Goal: Communication & Community: Ask a question

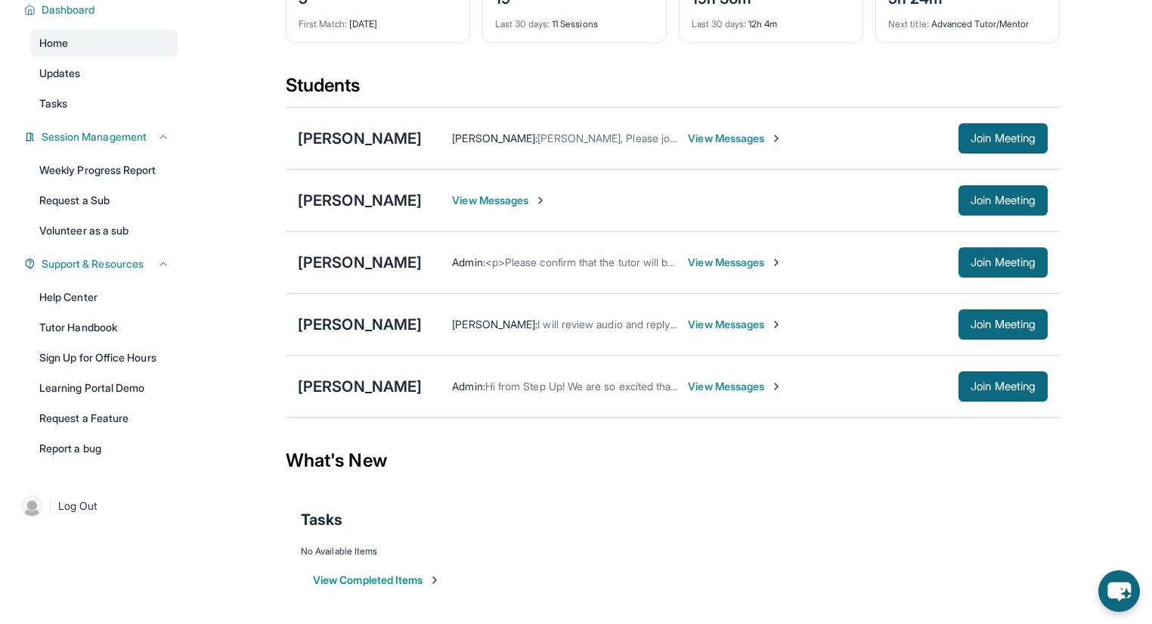
scroll to position [121, 0]
click at [688, 327] on span "View Messages" at bounding box center [735, 324] width 95 height 15
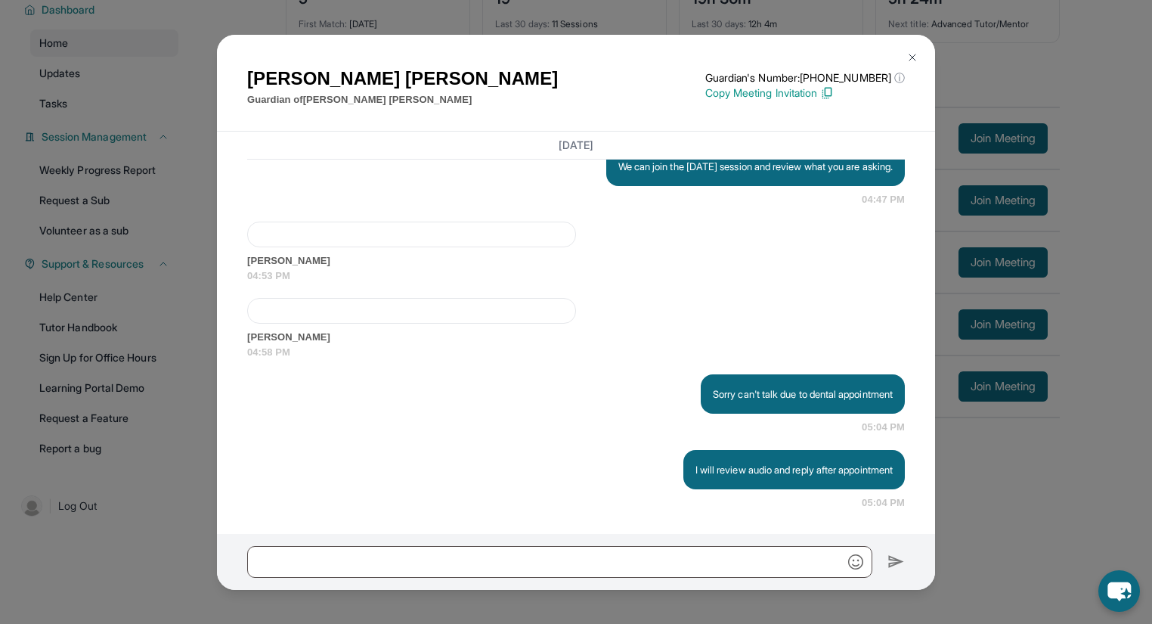
scroll to position [126, 0]
click at [913, 58] on img at bounding box center [913, 57] width 12 height 12
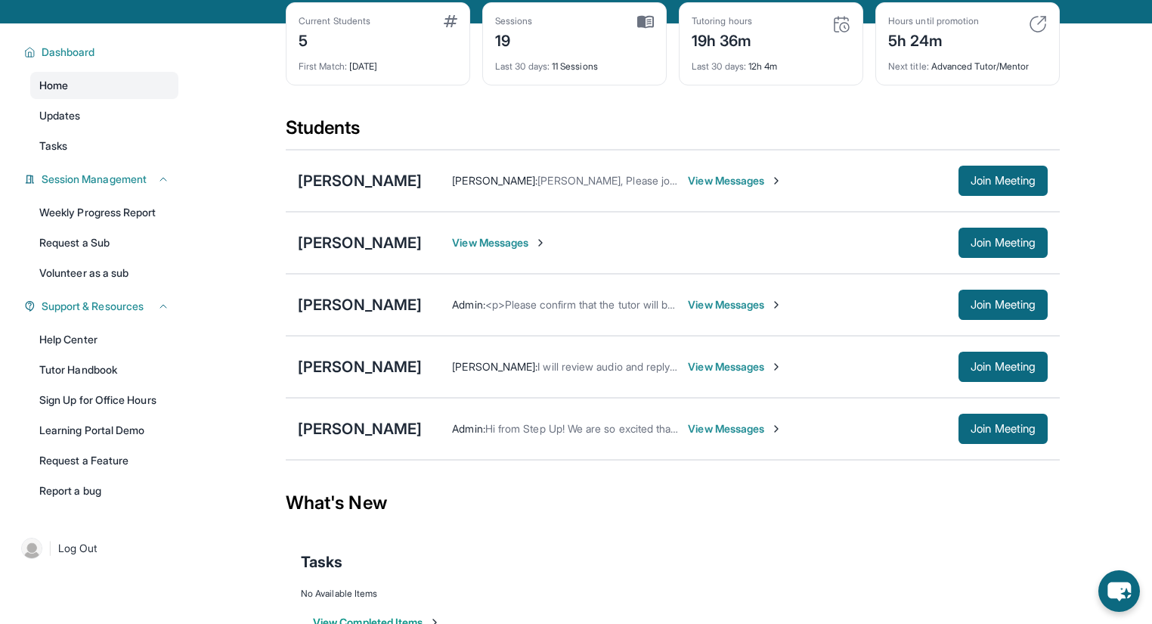
scroll to position [5, 0]
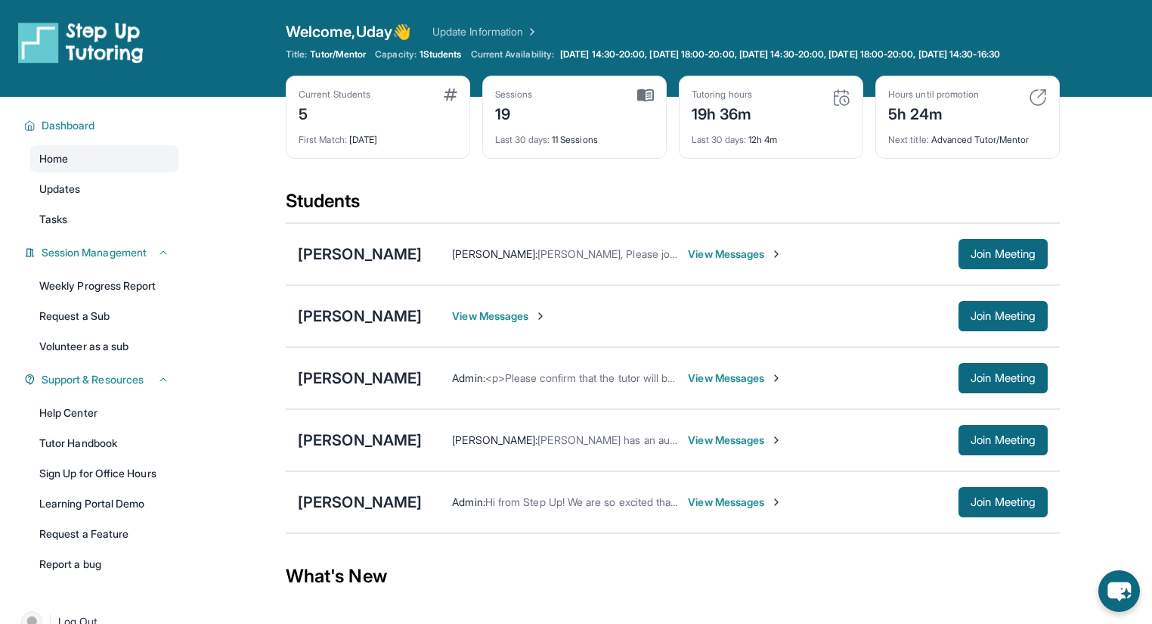
click at [691, 448] on span "View Messages" at bounding box center [735, 440] width 95 height 15
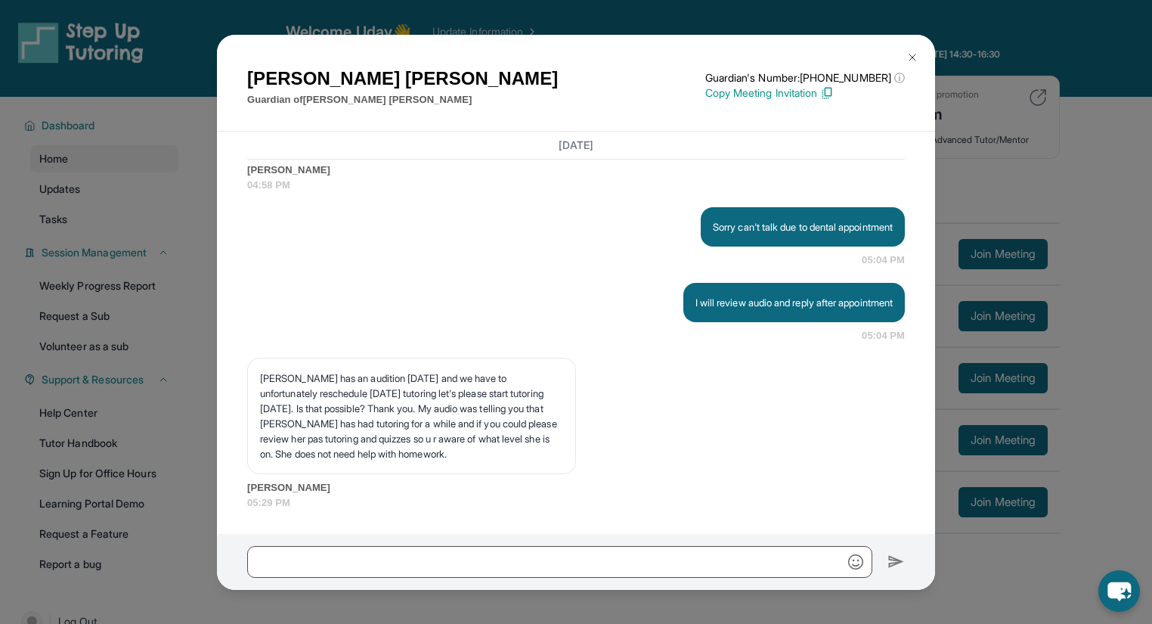
scroll to position [4910, 0]
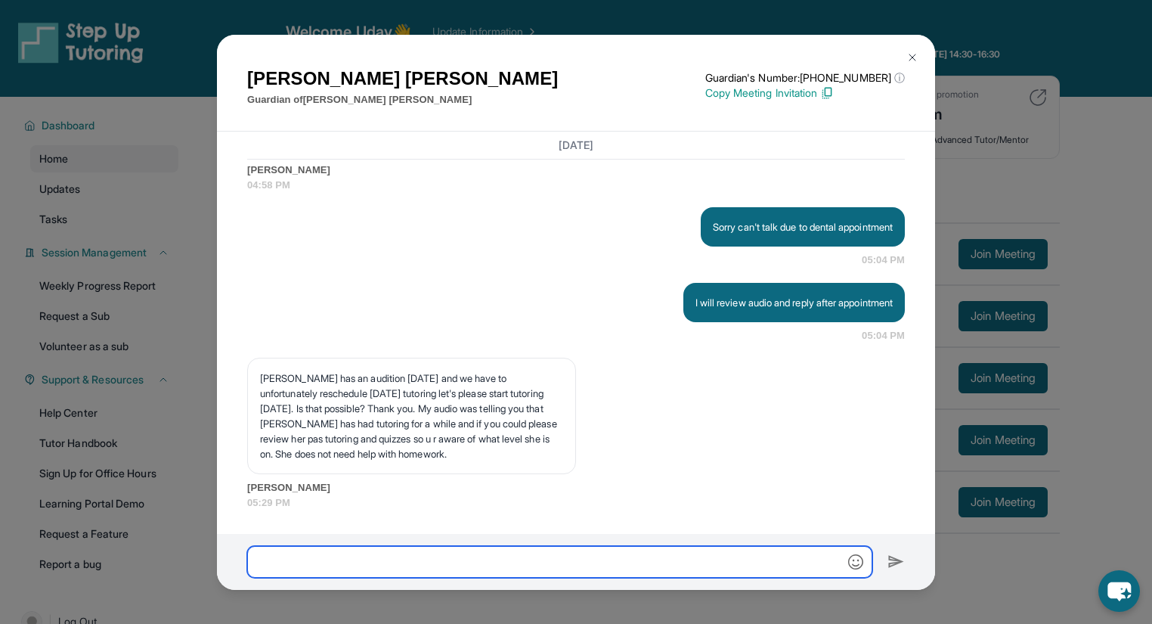
click at [396, 553] on input "text" at bounding box center [559, 562] width 625 height 32
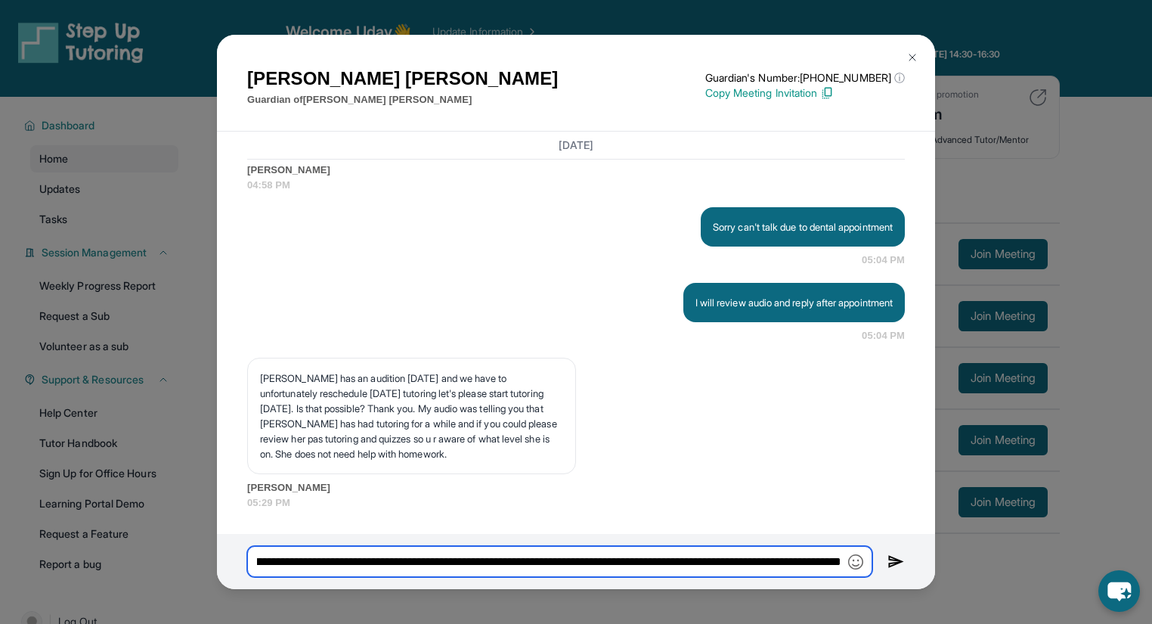
scroll to position [0, 1310]
type input "**********"
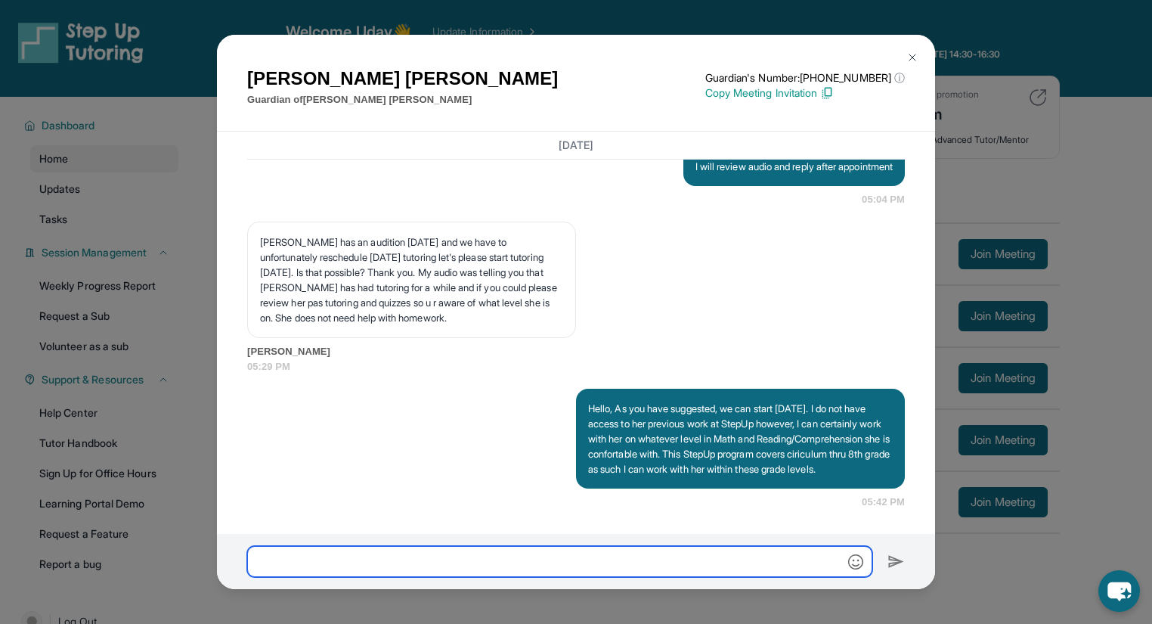
scroll to position [5061, 0]
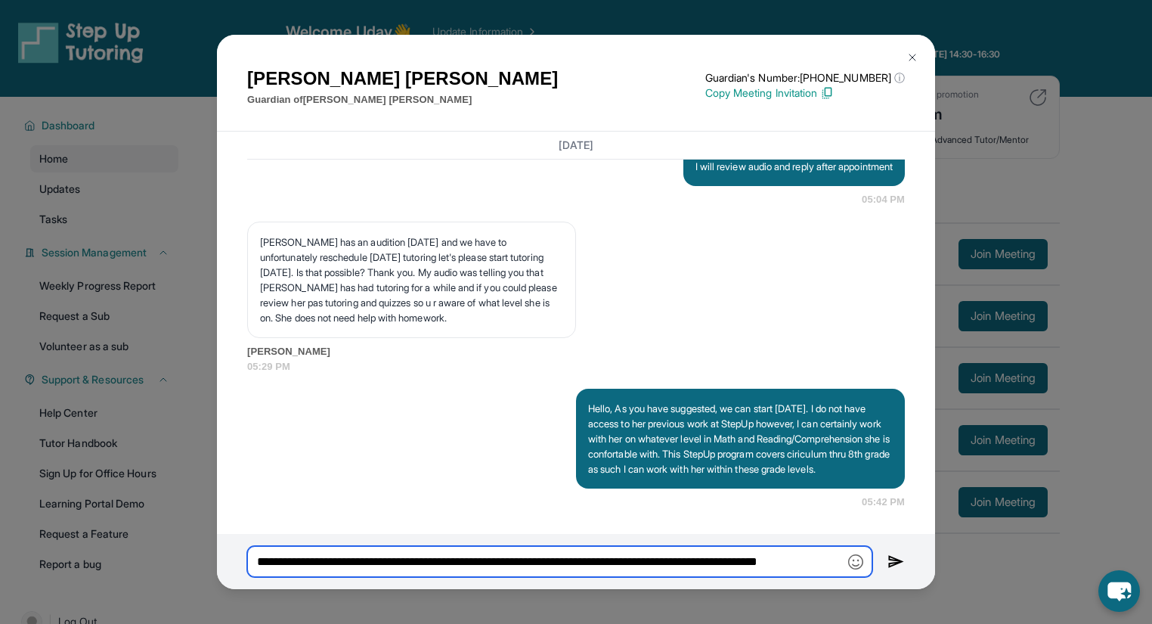
type input "**********"
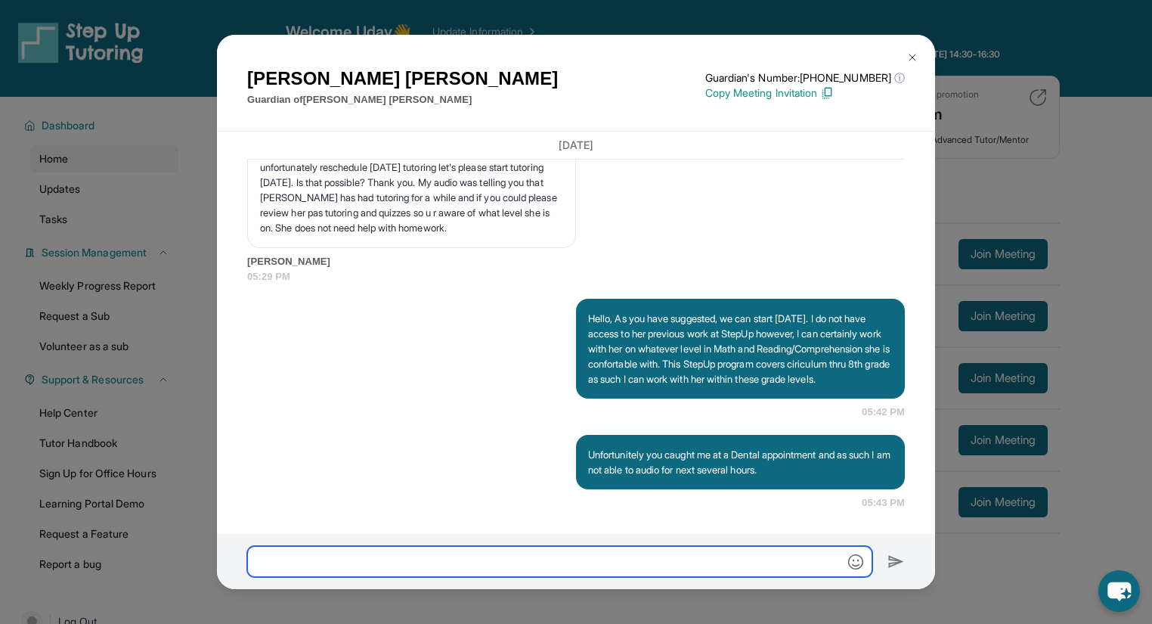
scroll to position [5151, 0]
